Goal: Task Accomplishment & Management: Use online tool/utility

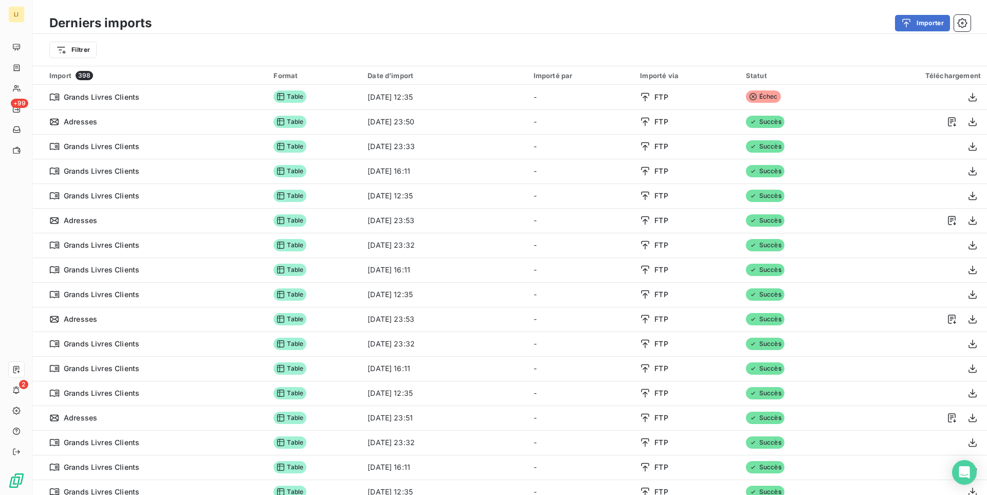
click at [89, 50] on html "LI +99 2 Derniers imports Importer Filtrer Import 398 Format Date d’import Impo…" at bounding box center [493, 247] width 987 height 495
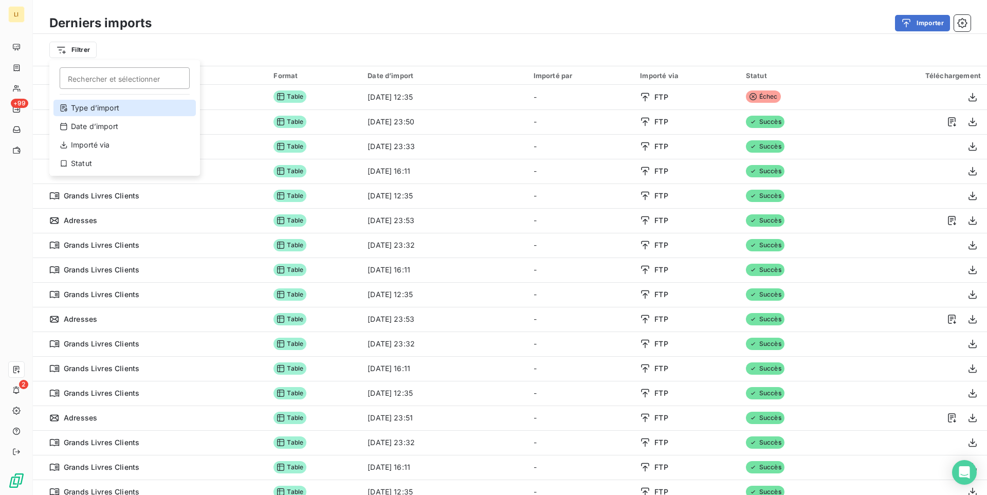
click at [149, 107] on div "Type d’import" at bounding box center [124, 108] width 142 height 16
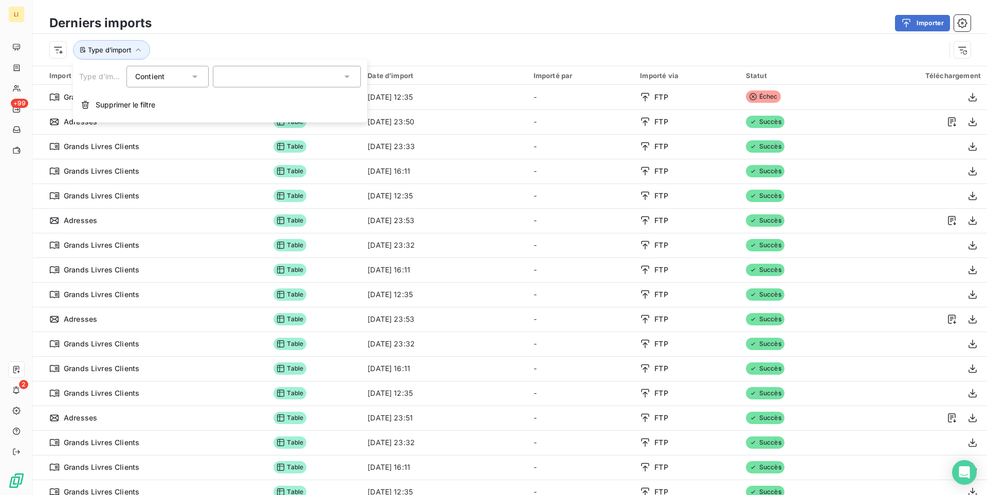
click at [250, 73] on div at bounding box center [287, 77] width 148 height 22
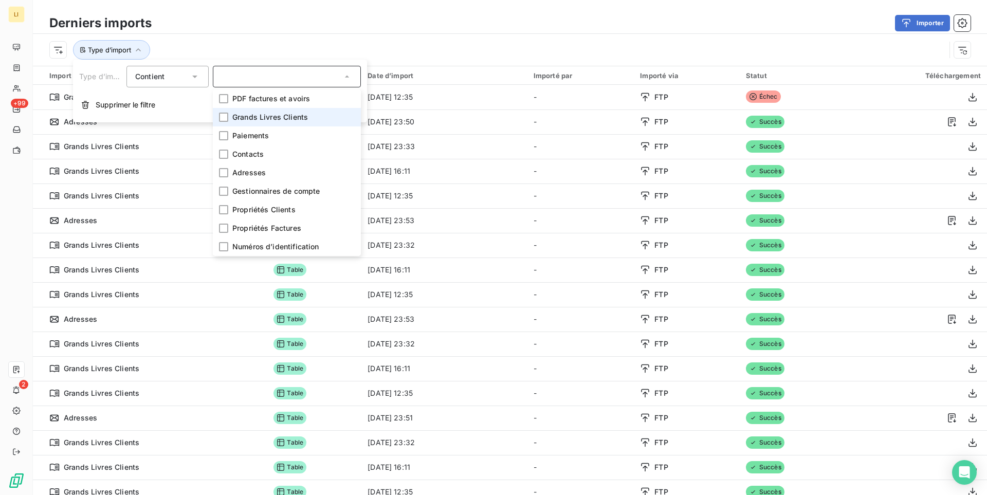
click at [261, 120] on span "Grands Livres Clients" at bounding box center [270, 117] width 76 height 10
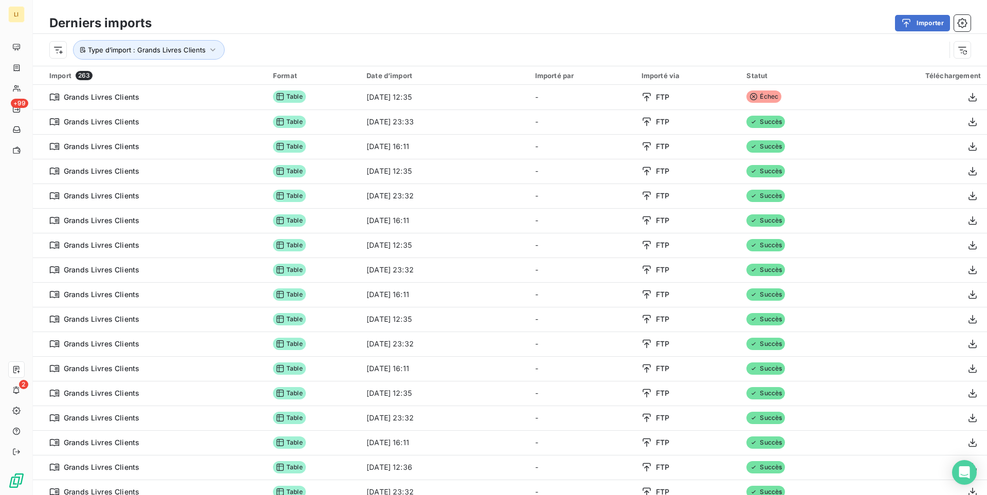
drag, startPoint x: 683, startPoint y: 10, endPoint x: 701, endPoint y: 28, distance: 25.5
click at [683, 12] on div "Derniers imports Importer Type d’import : Grands Livres Clients" at bounding box center [510, 33] width 954 height 66
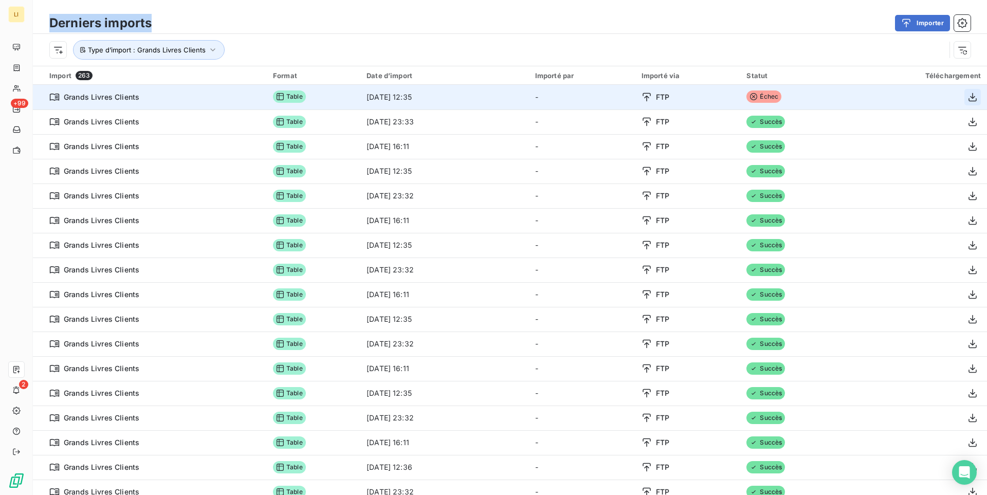
click at [976, 97] on icon "button" at bounding box center [973, 97] width 10 height 10
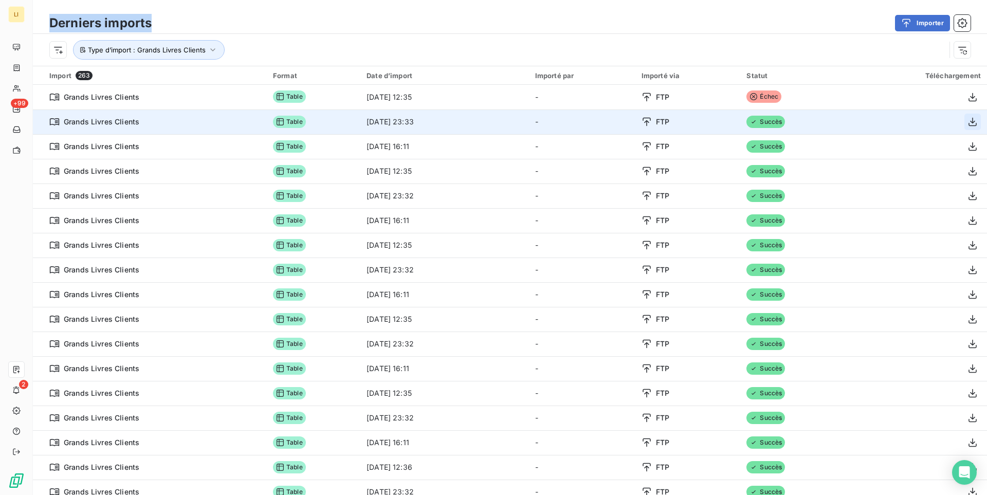
click at [975, 123] on icon "button" at bounding box center [973, 122] width 10 height 10
click at [970, 123] on icon "button" at bounding box center [973, 122] width 10 height 10
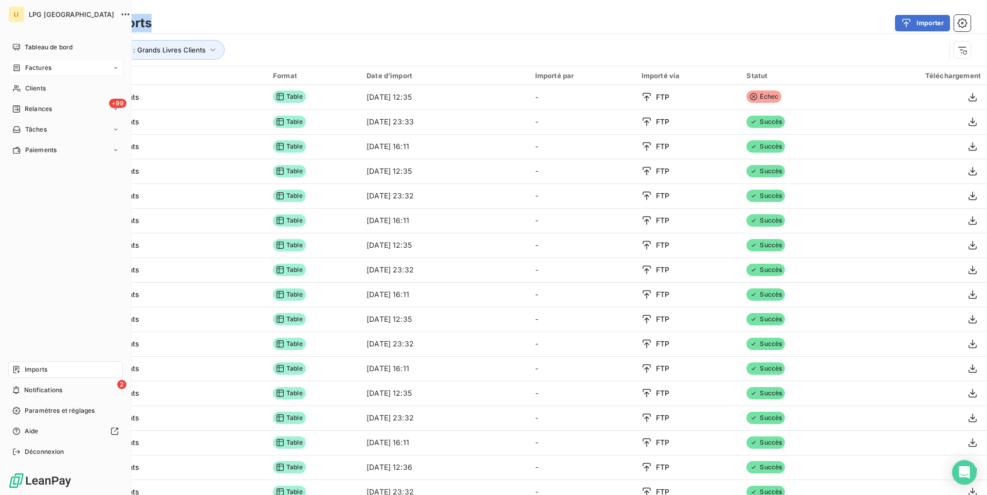
click at [44, 70] on span "Factures" at bounding box center [38, 67] width 26 height 9
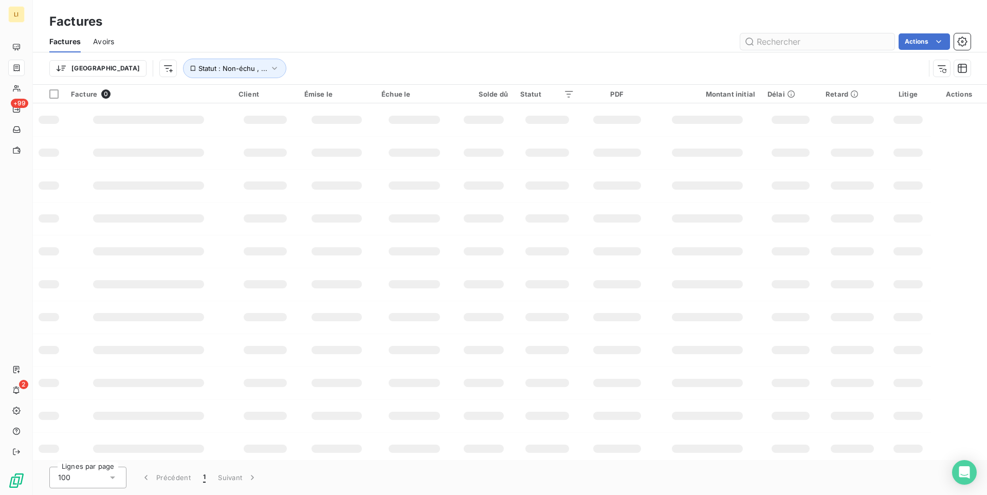
click at [805, 39] on input "text" at bounding box center [818, 41] width 154 height 16
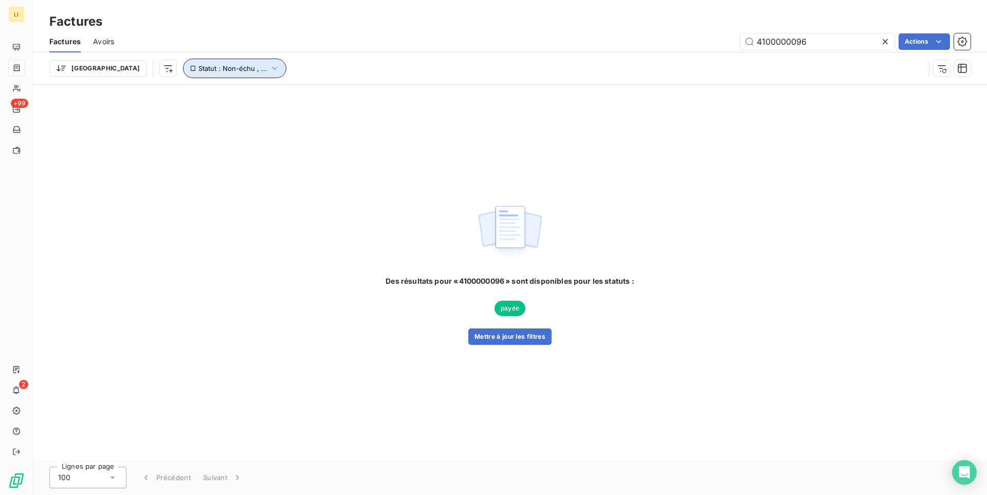
click at [198, 70] on span "Statut : Non-échu , ..." at bounding box center [232, 68] width 69 height 8
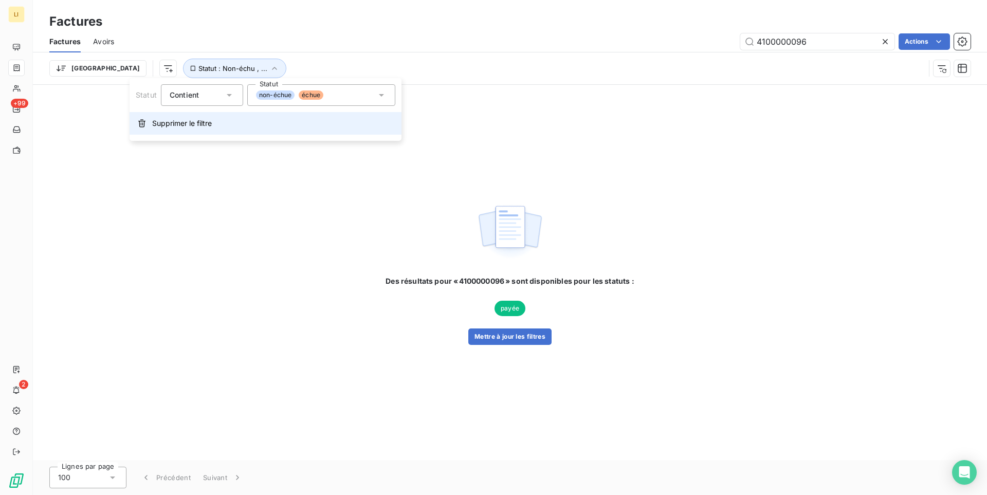
click at [194, 128] on span "Supprimer le filtre" at bounding box center [182, 123] width 60 height 10
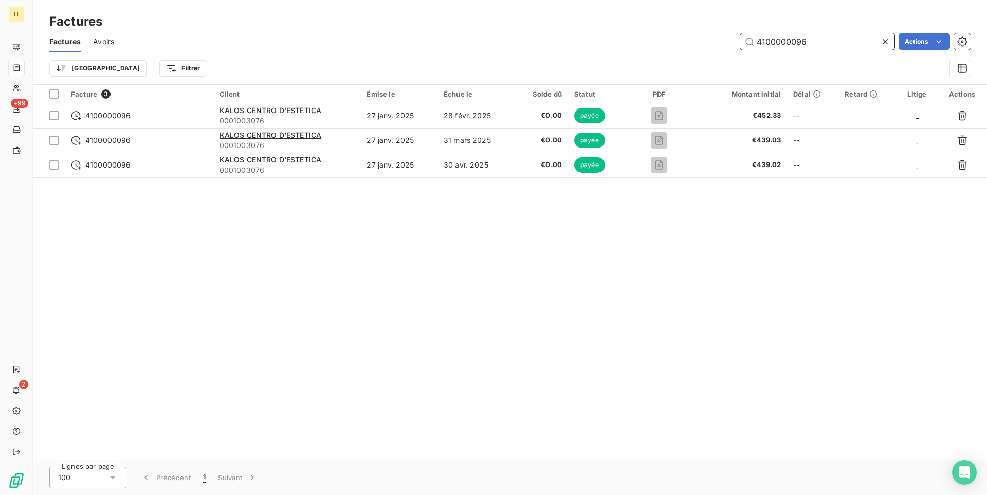
drag, startPoint x: 810, startPoint y: 41, endPoint x: 698, endPoint y: 37, distance: 111.7
click at [741, 37] on input "4100000096" at bounding box center [818, 41] width 154 height 16
paste input "2288"
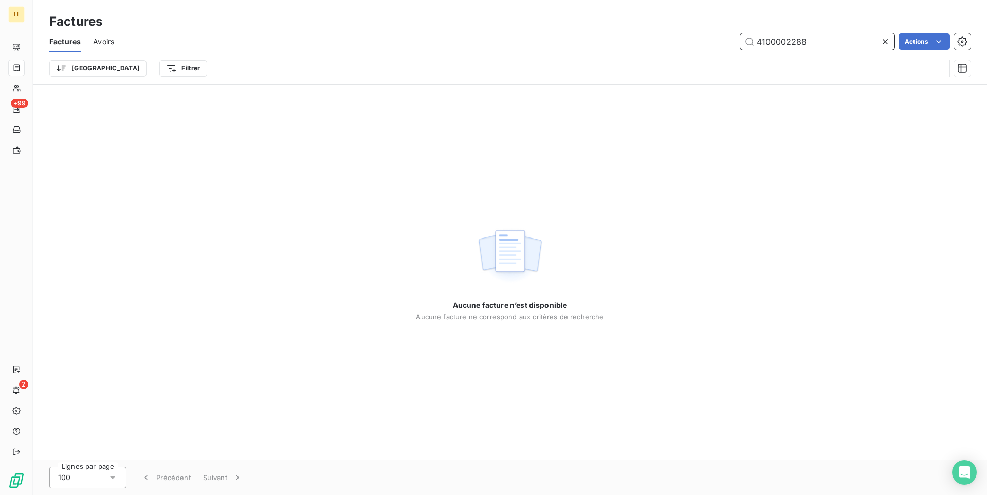
type input "4100002288"
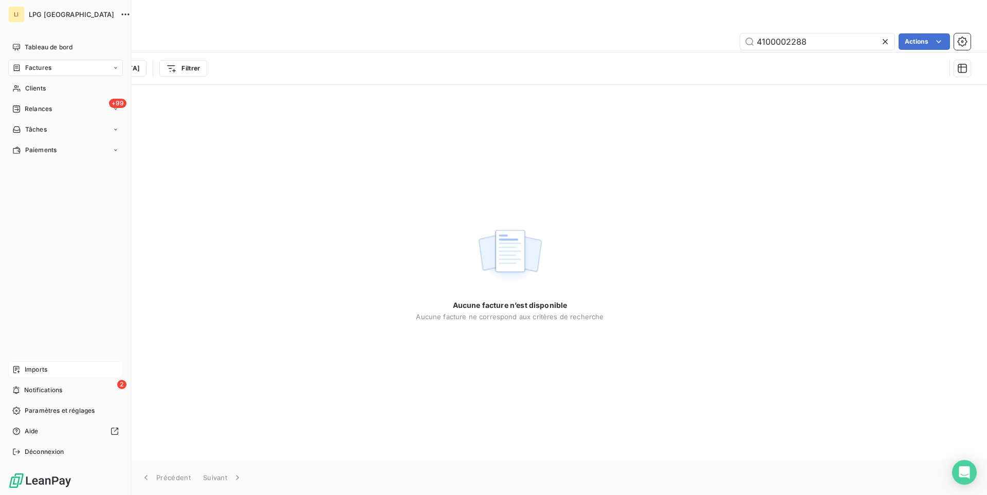
click at [60, 371] on div "Imports" at bounding box center [65, 370] width 115 height 16
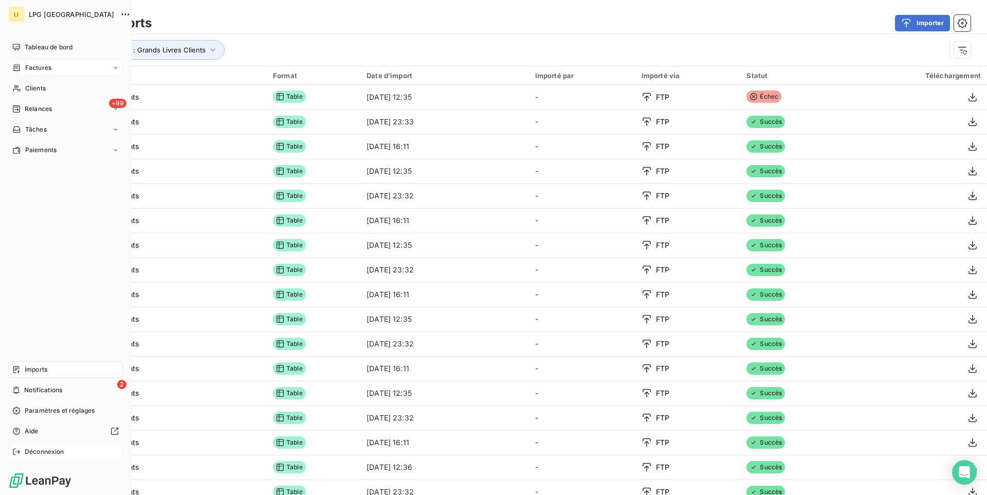
click at [41, 454] on span "Déconnexion" at bounding box center [45, 451] width 40 height 9
